Goal: Ask a question

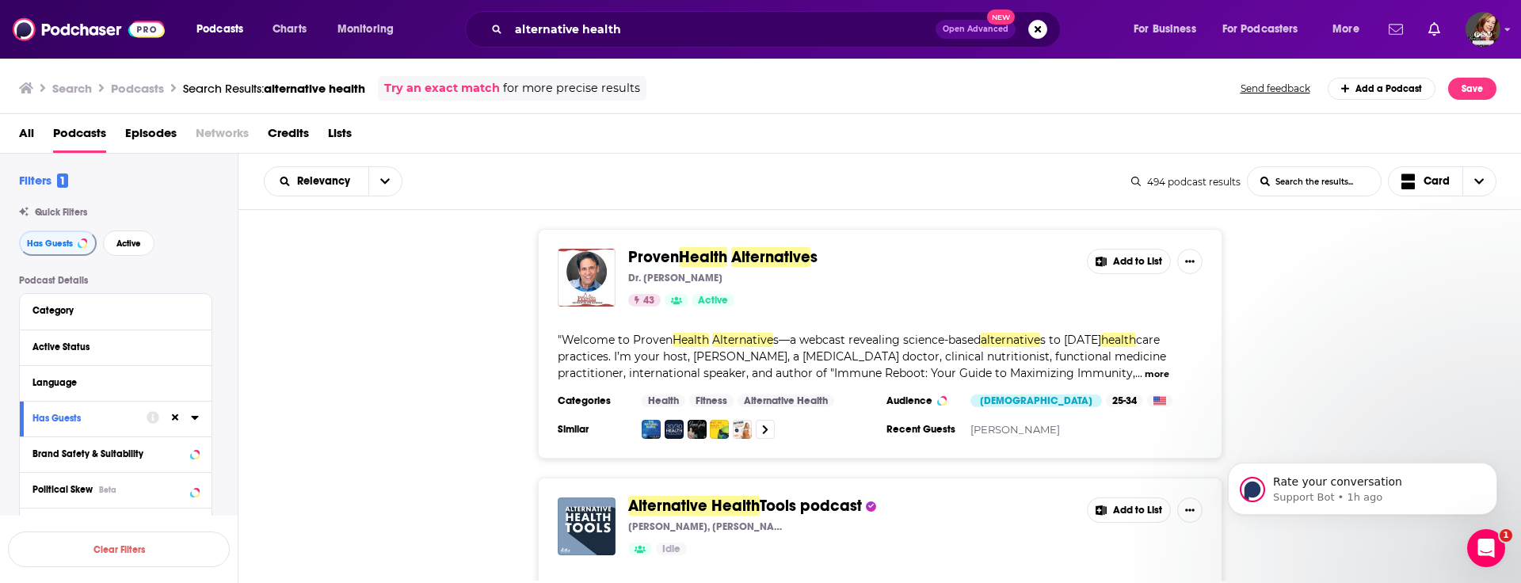
click at [1398, 33] on icon "Show notifications dropdown" at bounding box center [1396, 29] width 14 height 10
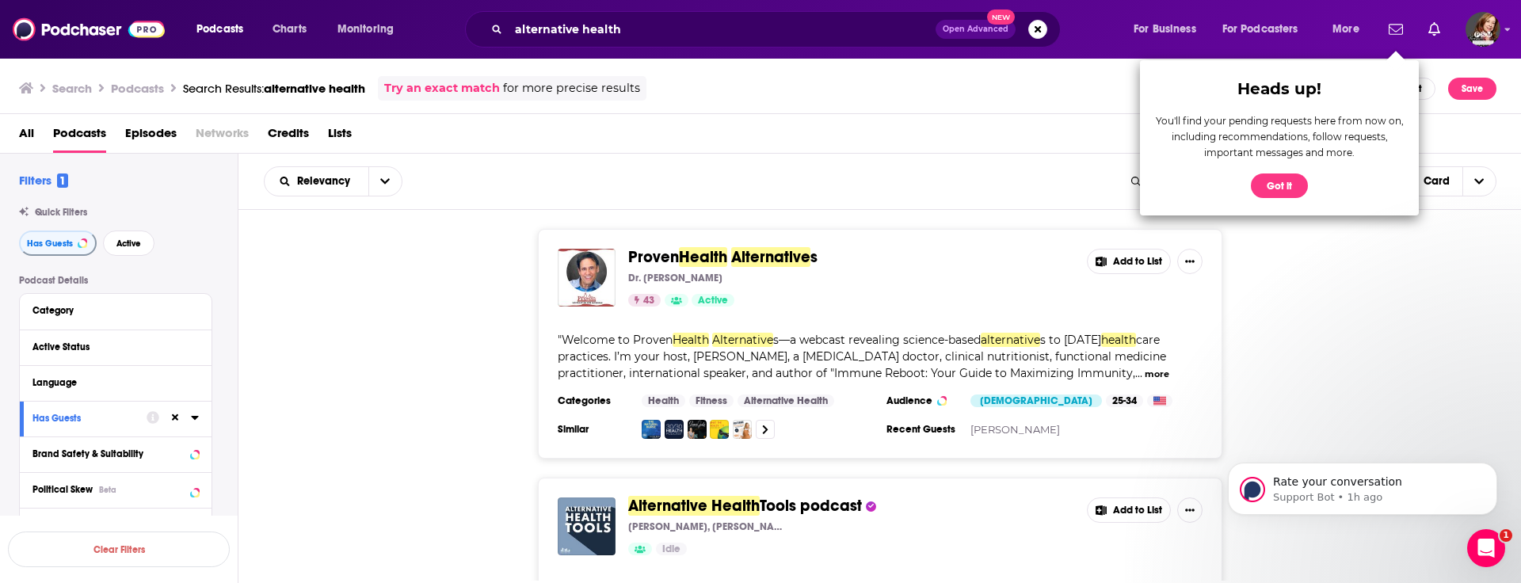
click at [1276, 171] on div "Heads up! You'll find your pending requests here from now on, including recomme…" at bounding box center [1279, 137] width 279 height 155
click at [1280, 186] on button "Got it" at bounding box center [1279, 186] width 57 height 25
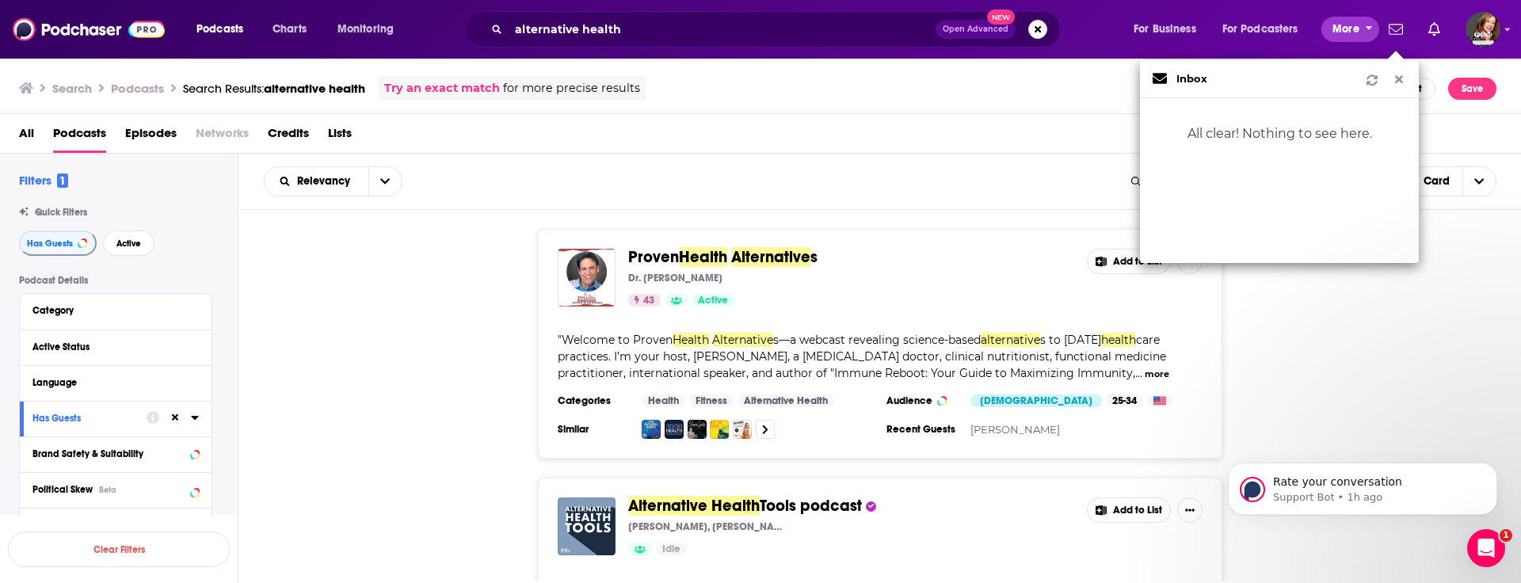
click at [1346, 27] on span "More" at bounding box center [1346, 29] width 27 height 22
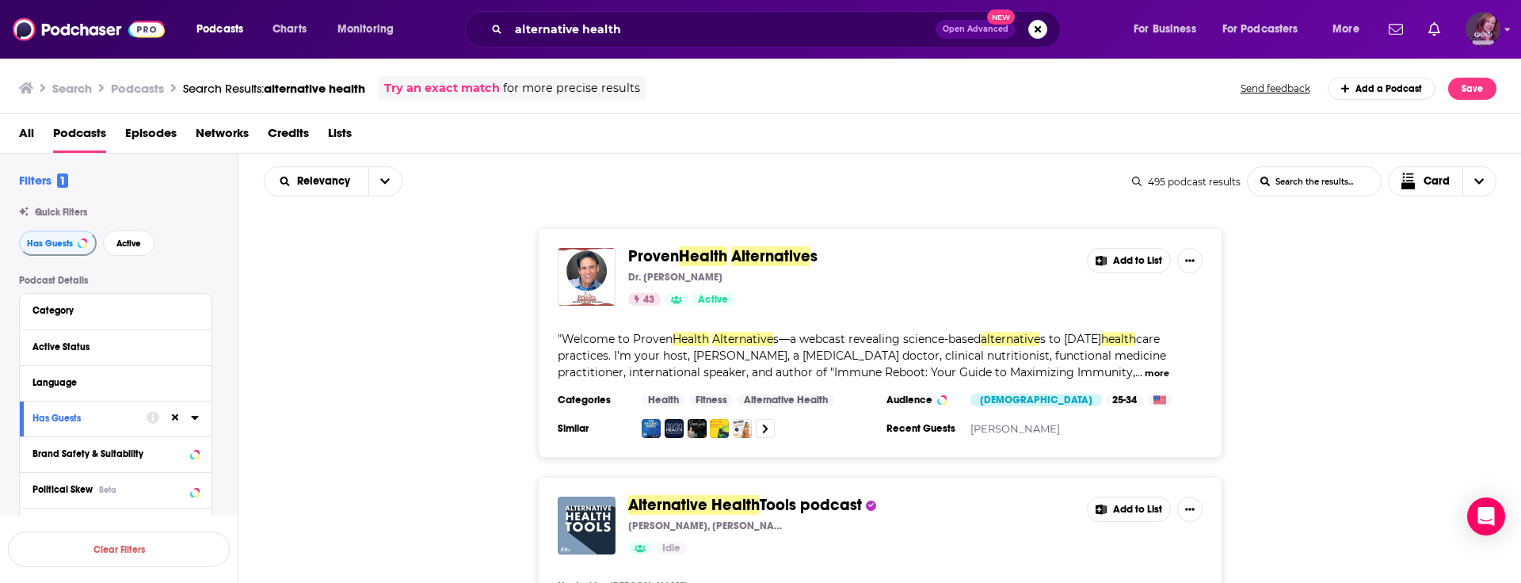
click at [1481, 40] on img "Logged in as pamelastevensmedia" at bounding box center [1483, 29] width 35 height 35
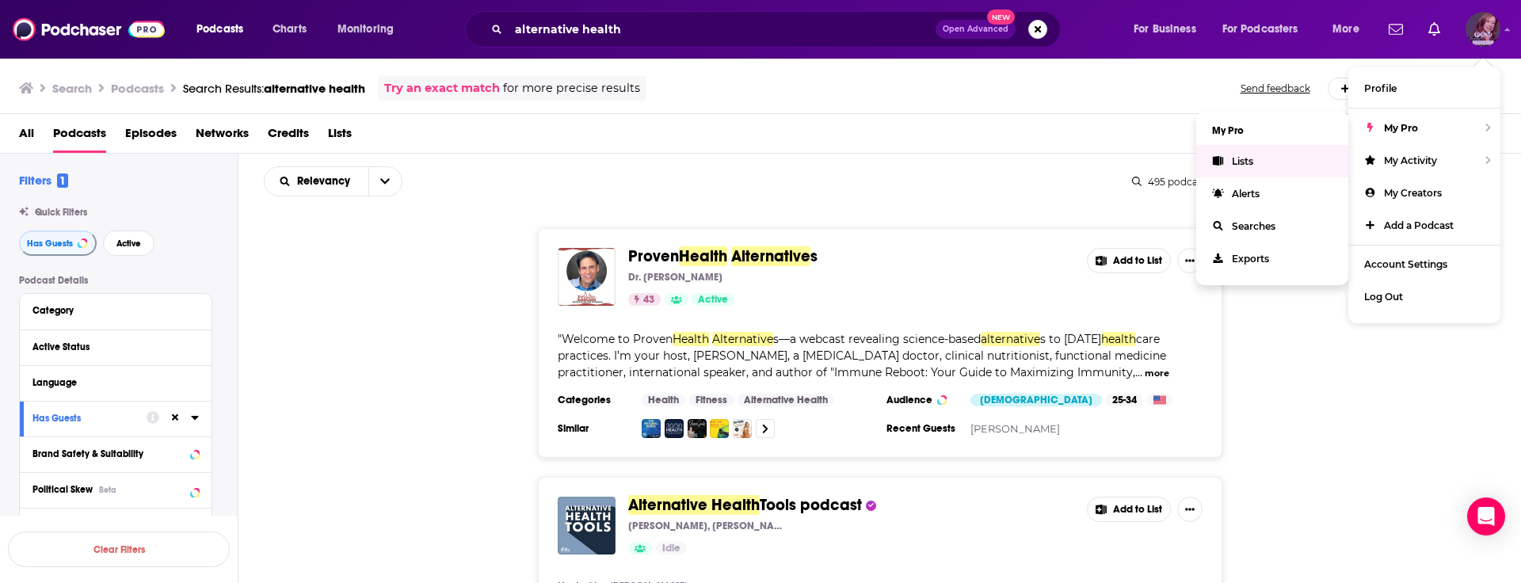
click at [1237, 167] on link "Lists" at bounding box center [1272, 161] width 152 height 32
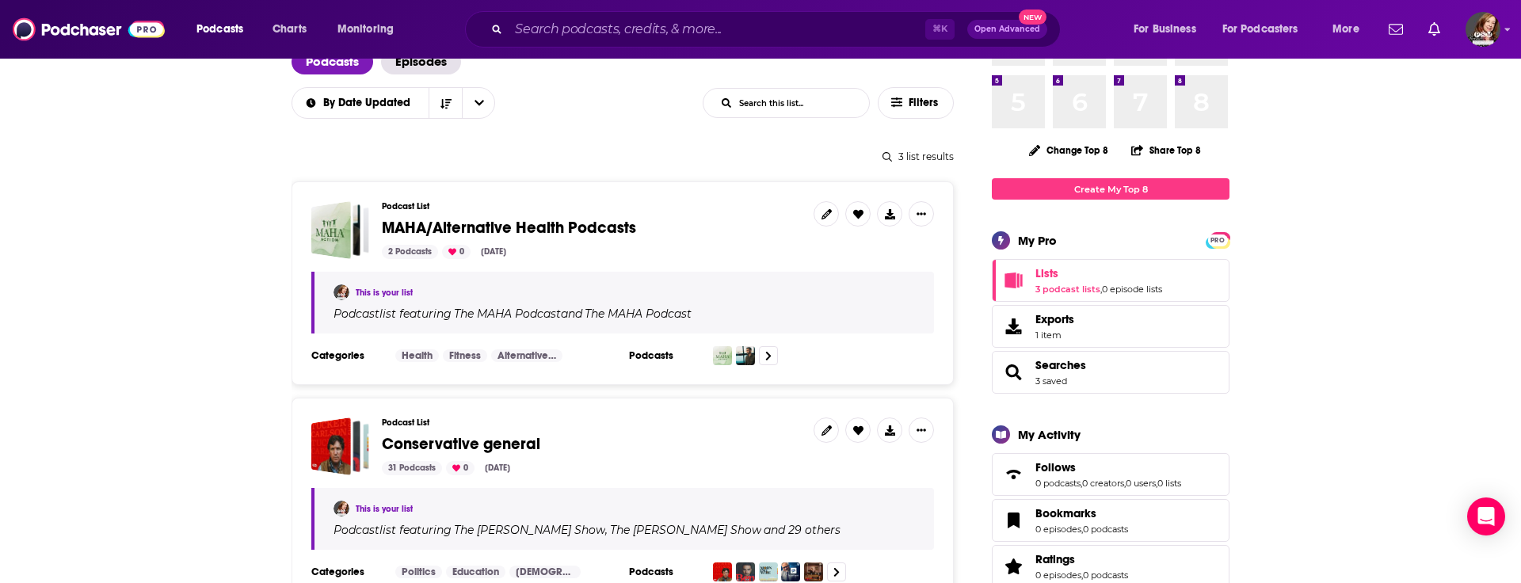
scroll to position [143, 0]
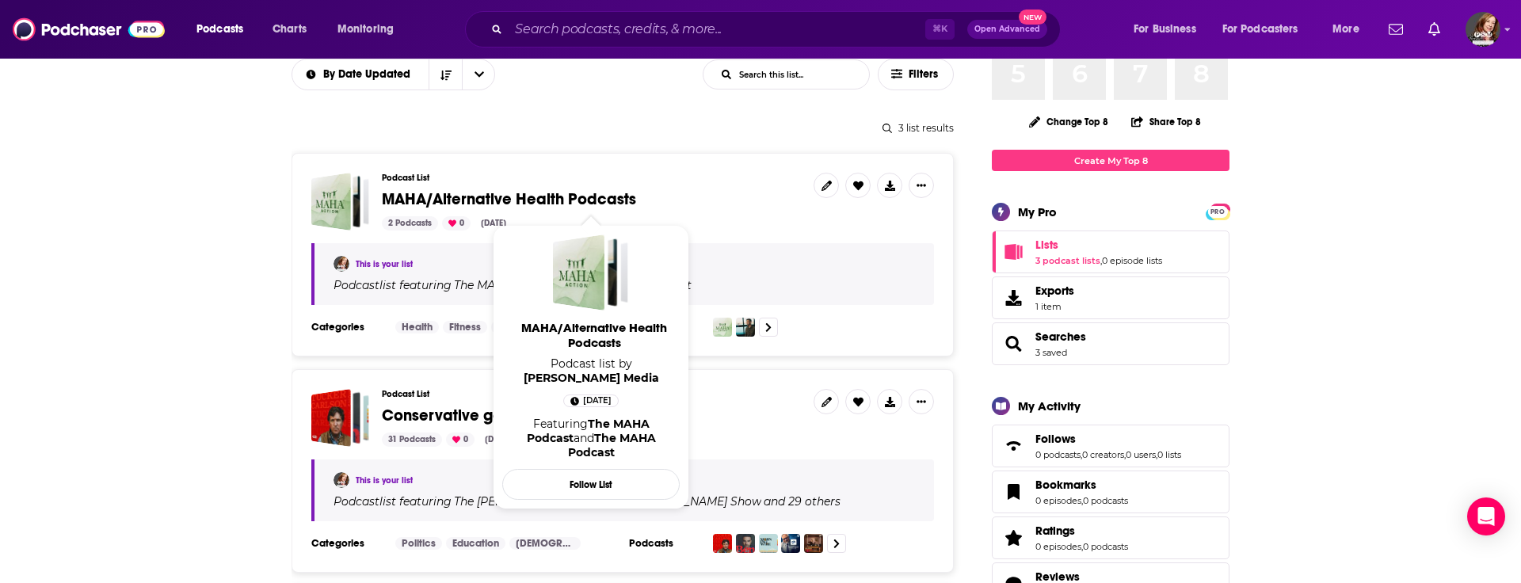
click at [423, 195] on span "MAHA/Alternative Health Podcasts" at bounding box center [509, 199] width 254 height 20
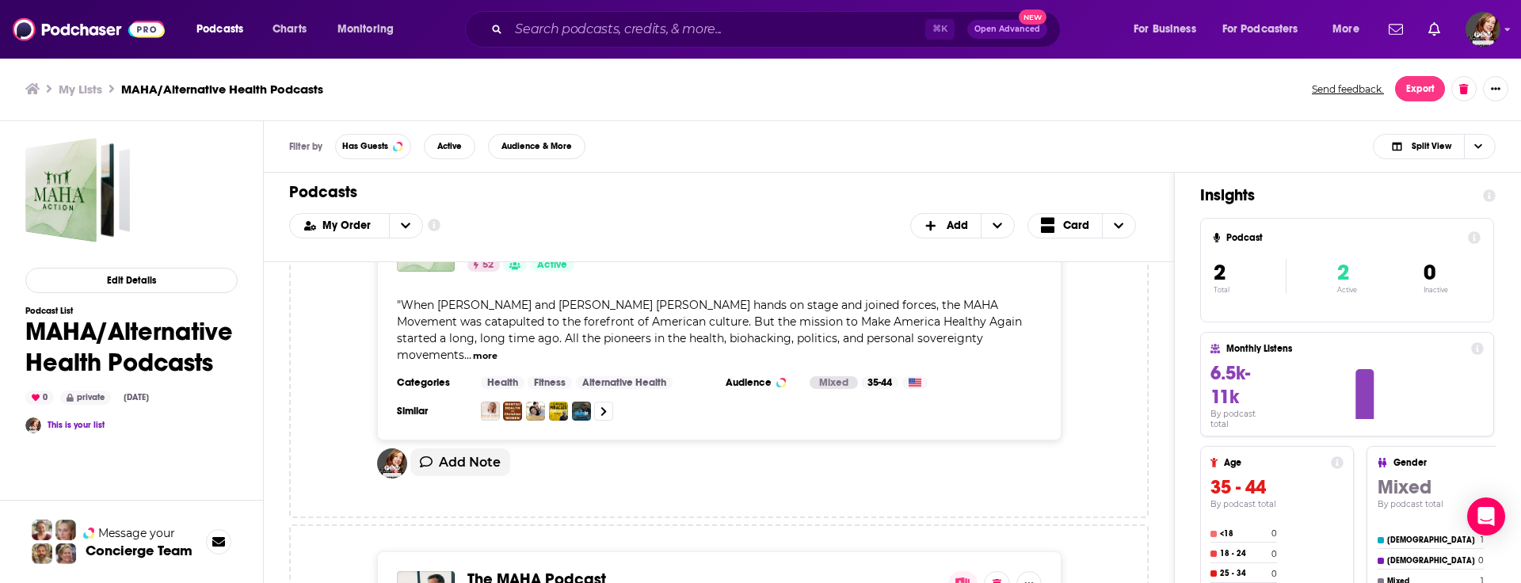
scroll to position [74, 0]
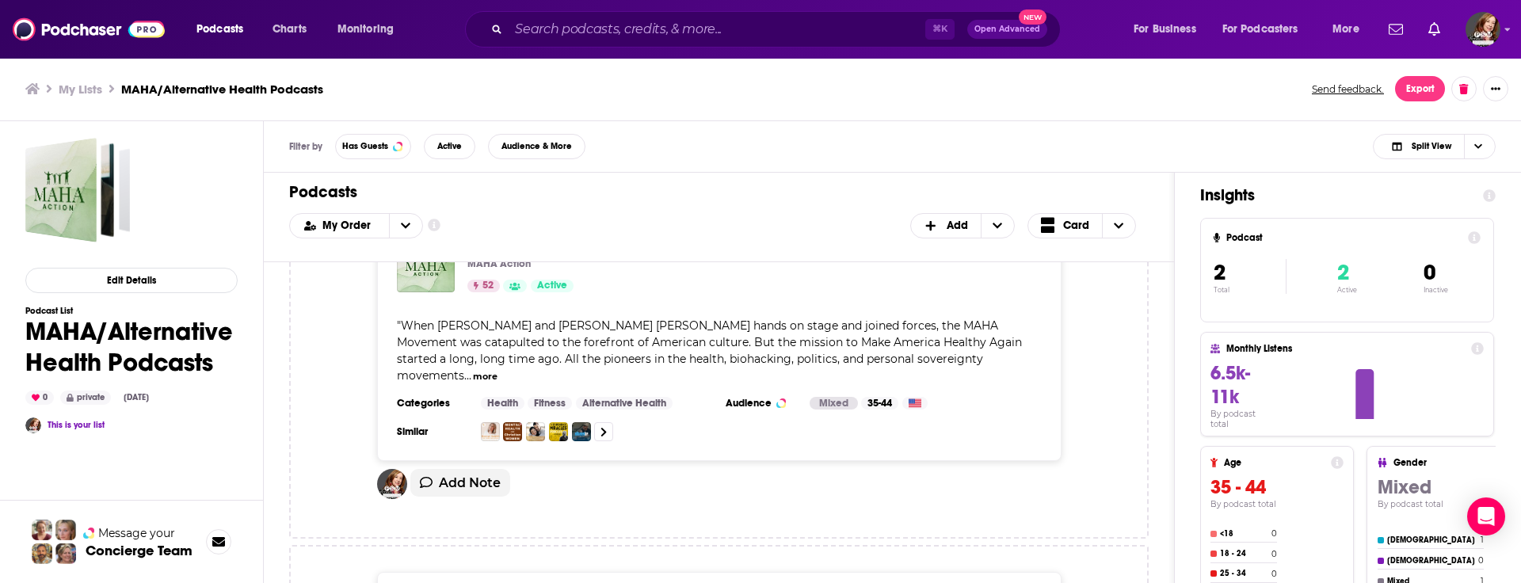
click at [572, 355] on span "When [PERSON_NAME] and [PERSON_NAME] [PERSON_NAME] hands on stage and joined fo…" at bounding box center [709, 351] width 625 height 64
click at [498, 370] on button "more" at bounding box center [485, 376] width 25 height 13
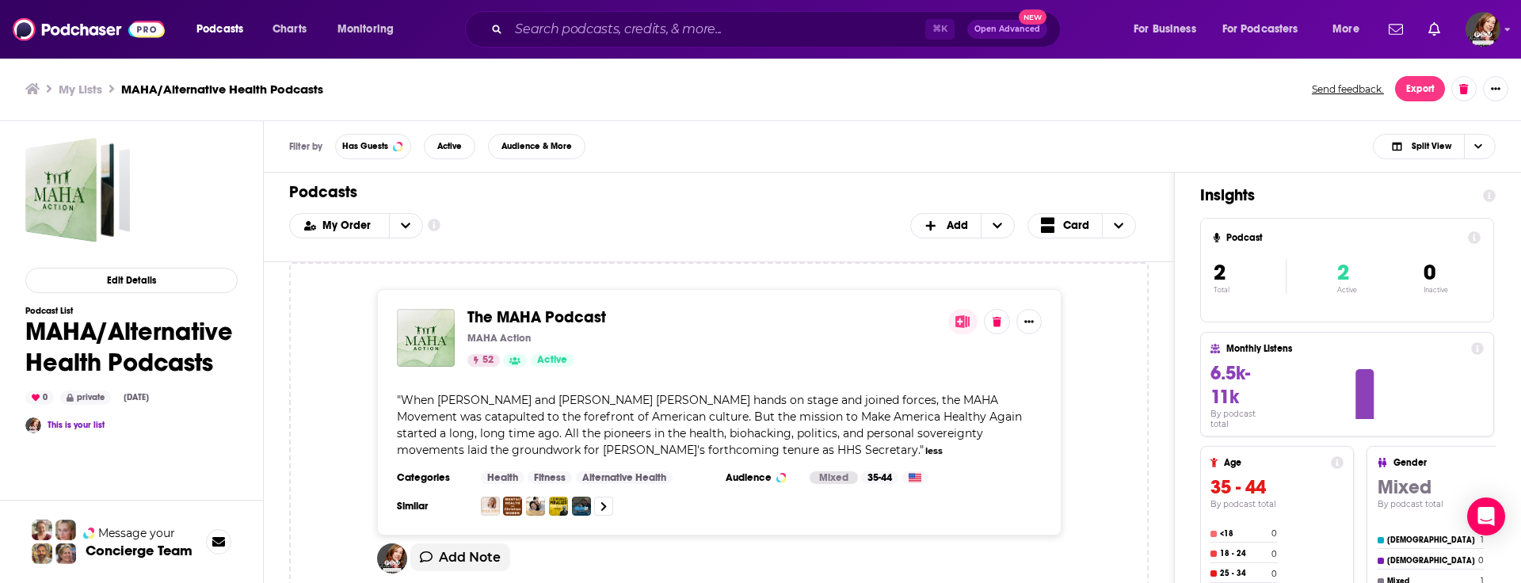
scroll to position [2, 0]
click at [1036, 334] on div "The MAHA Podcast MAHA Action 52 Active" at bounding box center [719, 336] width 645 height 58
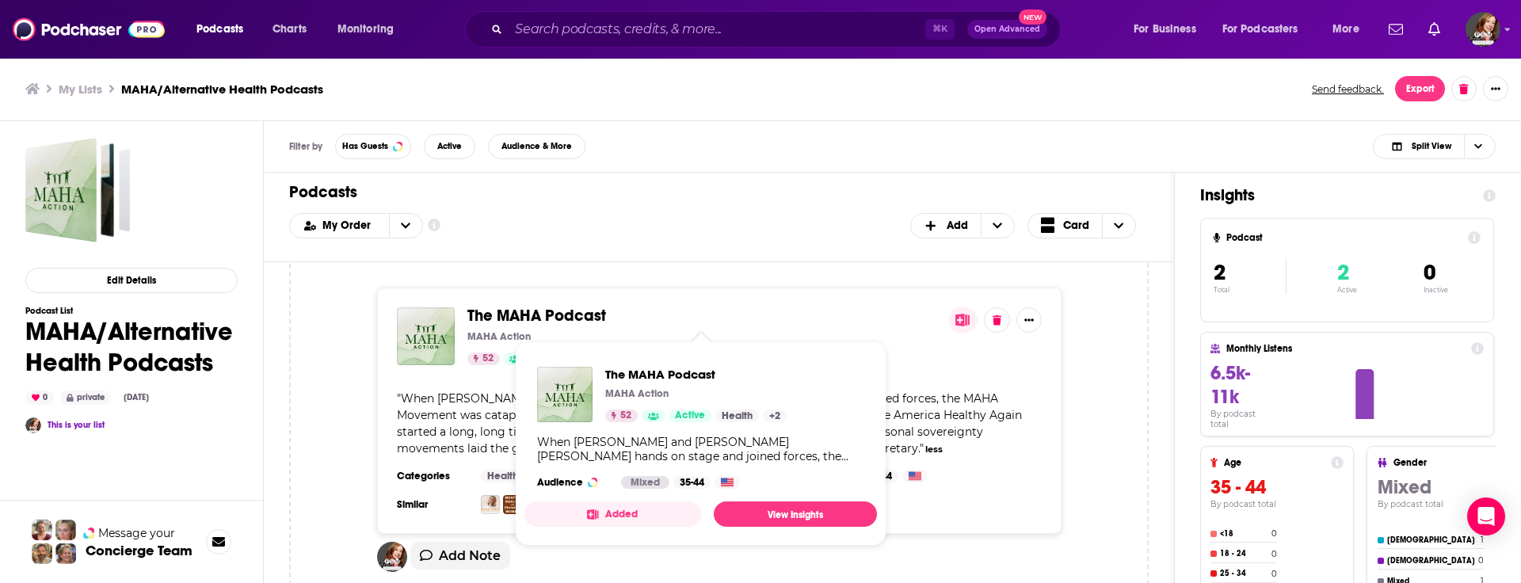
click at [567, 315] on span "The MAHA Podcast" at bounding box center [536, 316] width 139 height 20
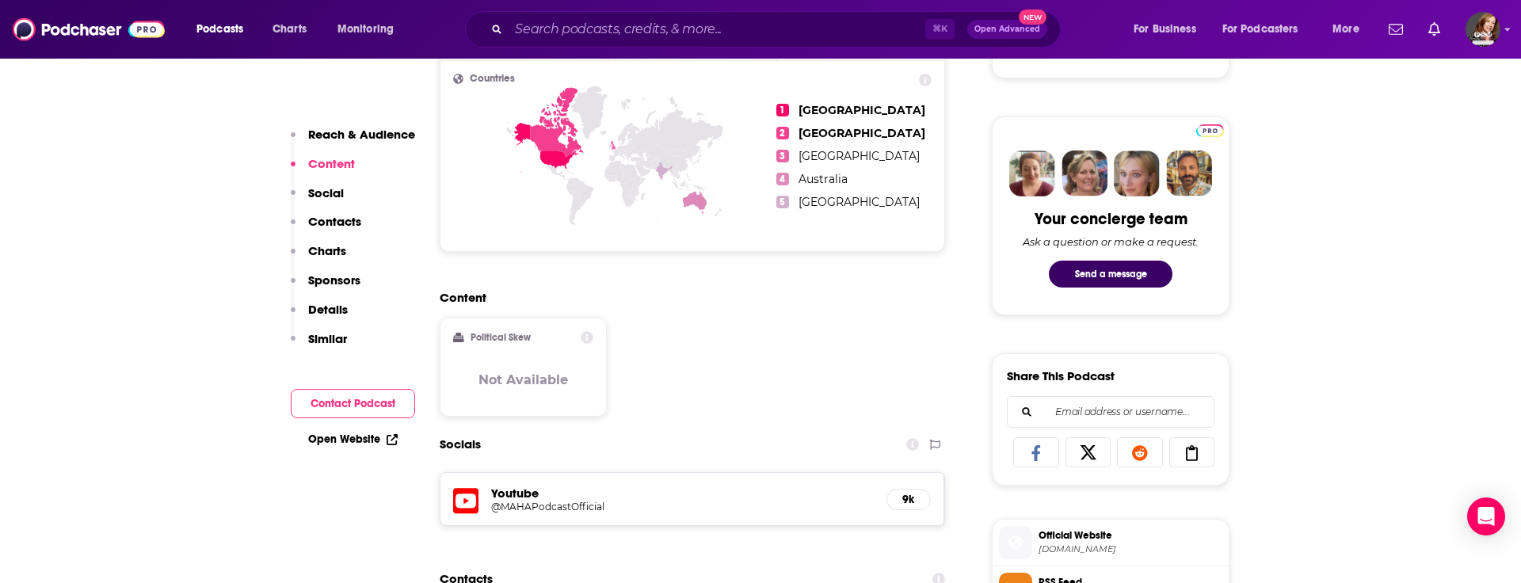
scroll to position [700, 0]
click at [1117, 278] on button "Send a message" at bounding box center [1111, 272] width 124 height 27
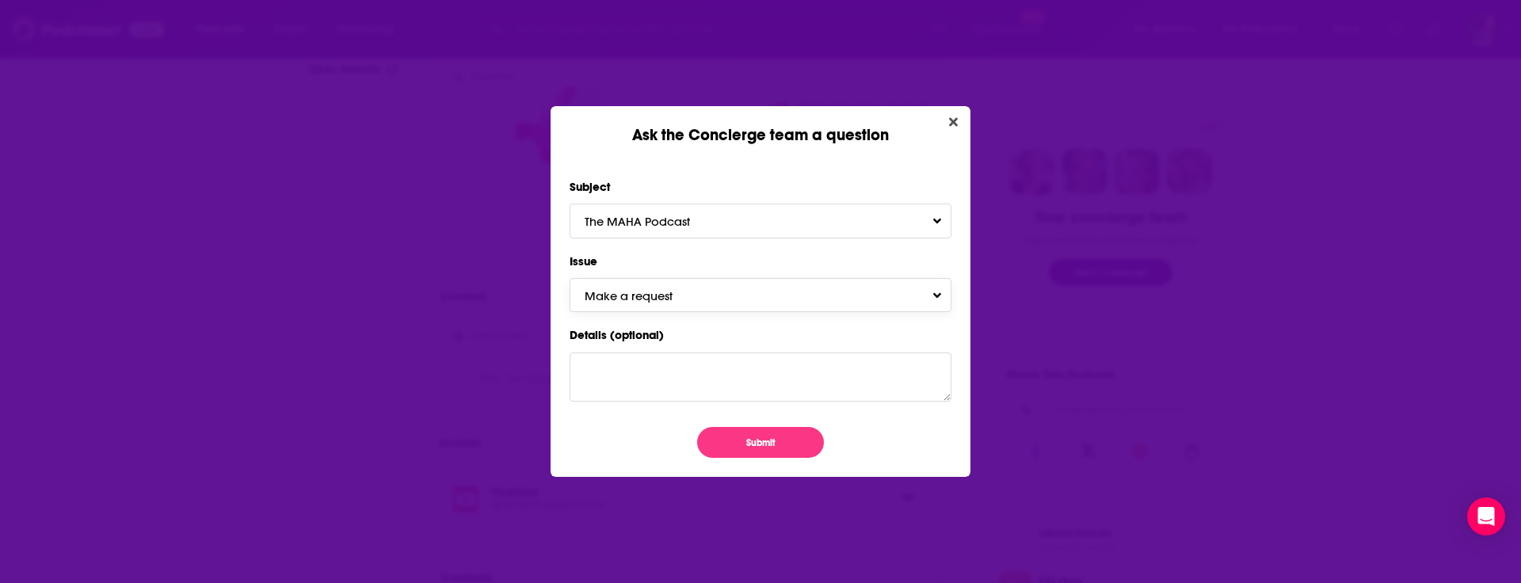
click at [646, 292] on span "Make a request" at bounding box center [645, 295] width 120 height 15
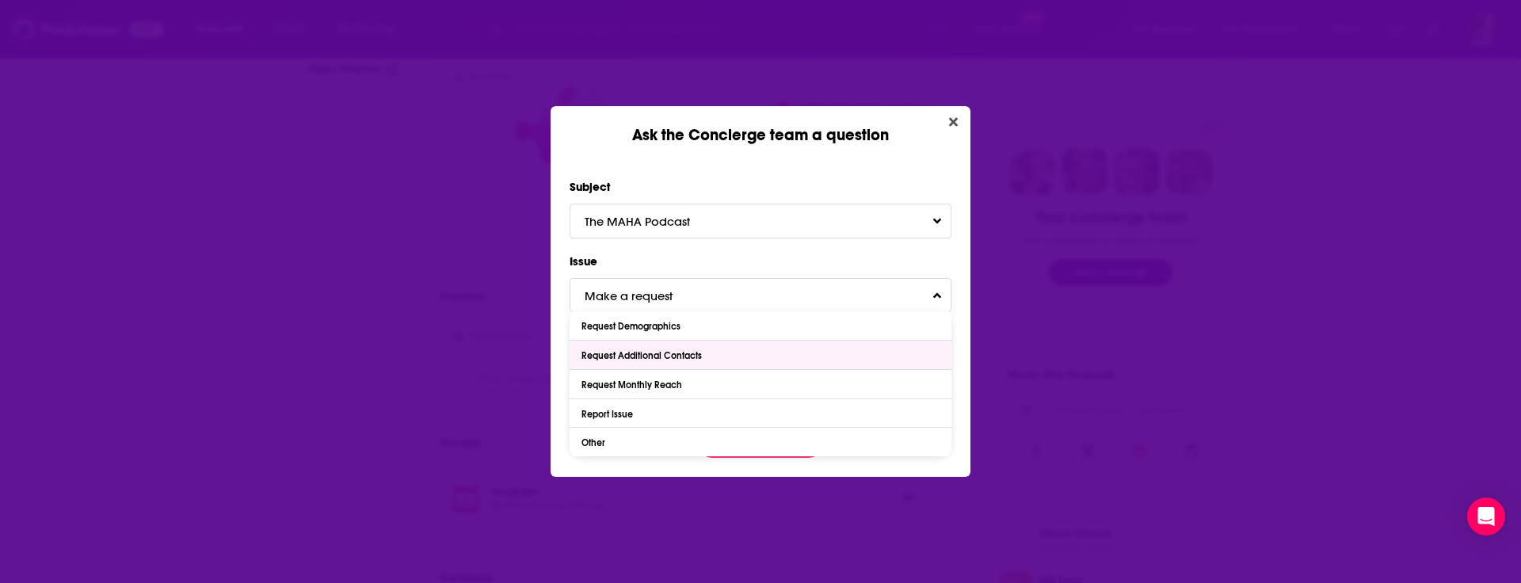
click at [677, 347] on div "Request Additional Contacts" at bounding box center [761, 355] width 382 height 29
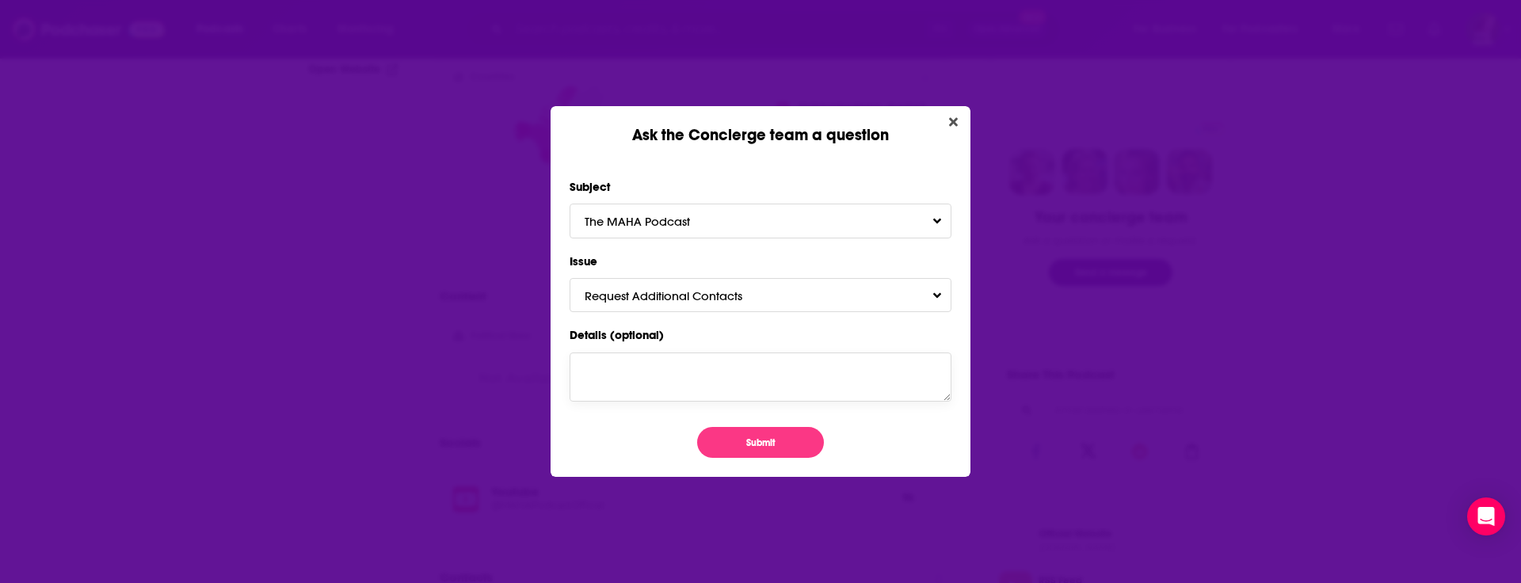
click at [613, 363] on textarea "Details (optional)" at bounding box center [761, 377] width 382 height 49
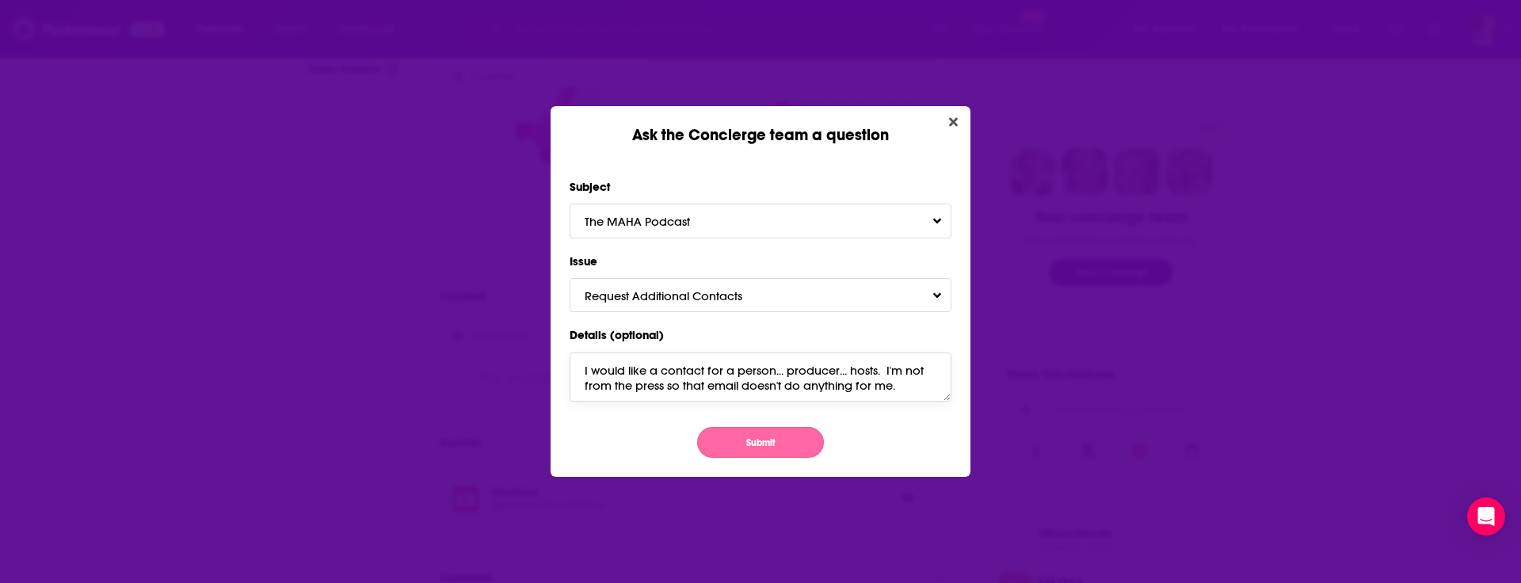
type textarea "I would like a contact for a person... producer... hosts. I'm not from the pres…"
click at [761, 441] on button "Submit" at bounding box center [760, 442] width 127 height 31
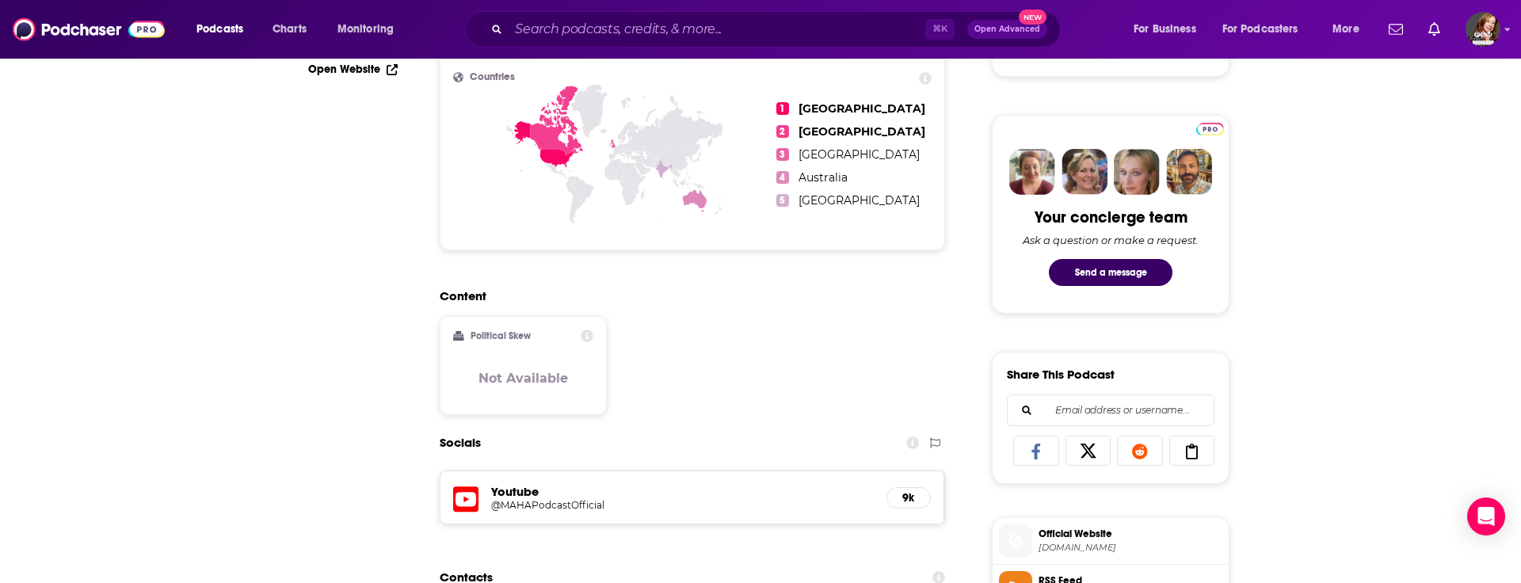
scroll to position [700, 0]
